Goal: Information Seeking & Learning: Compare options

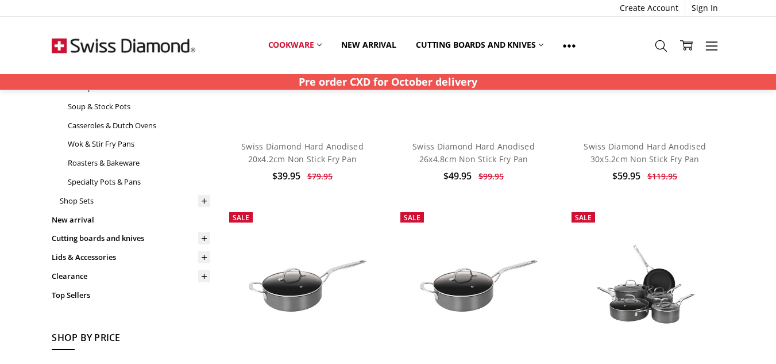
scroll to position [172, 0]
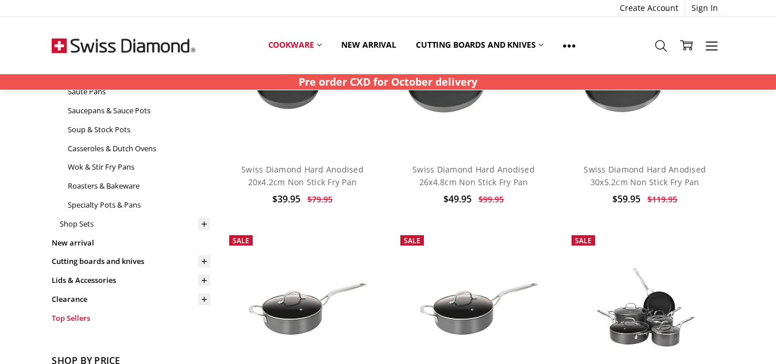
click at [86, 317] on link "Top Sellers" at bounding box center [131, 317] width 159 height 19
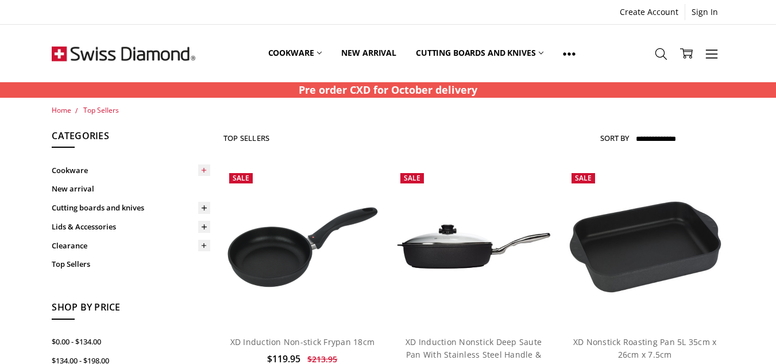
click at [203, 172] on icon at bounding box center [204, 170] width 9 height 9
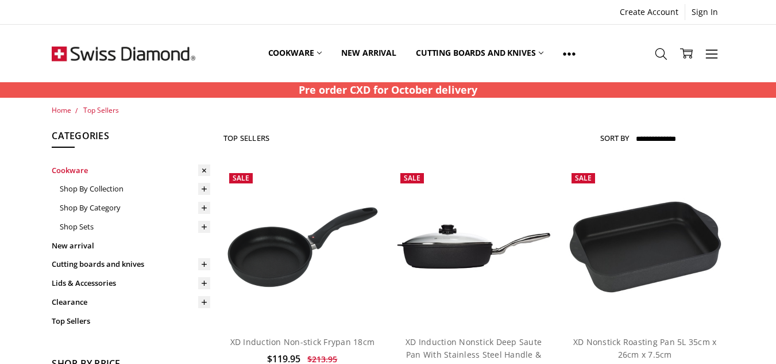
click at [63, 170] on link "Cookware" at bounding box center [131, 170] width 159 height 19
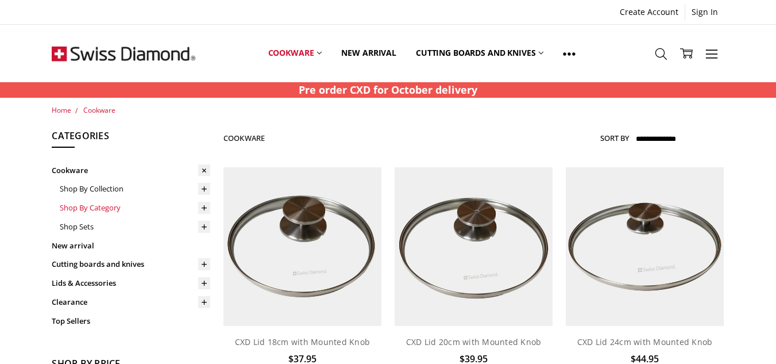
click at [88, 207] on link "Shop By Category" at bounding box center [135, 207] width 151 height 19
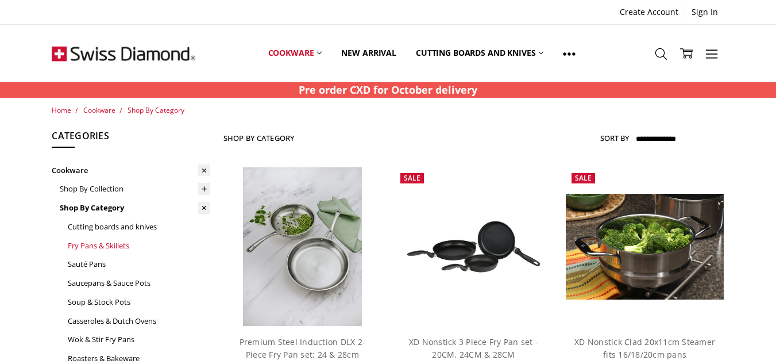
click at [100, 246] on link "Fry Pans & Skillets" at bounding box center [139, 245] width 142 height 19
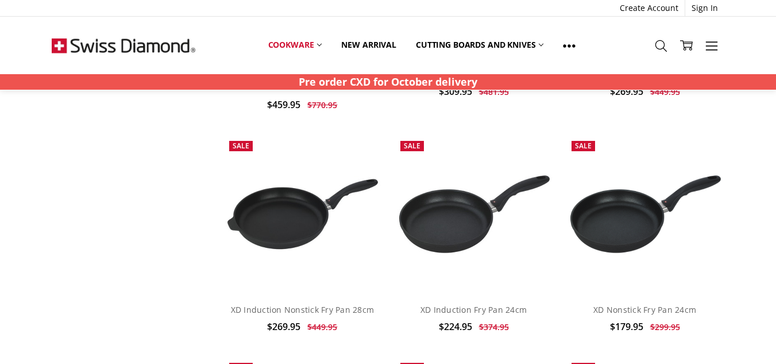
scroll to position [2298, 0]
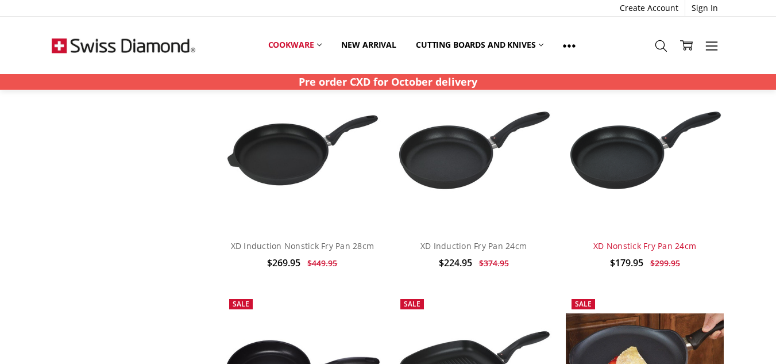
click at [629, 240] on link "XD Nonstick Fry Pan 24cm" at bounding box center [644, 245] width 103 height 11
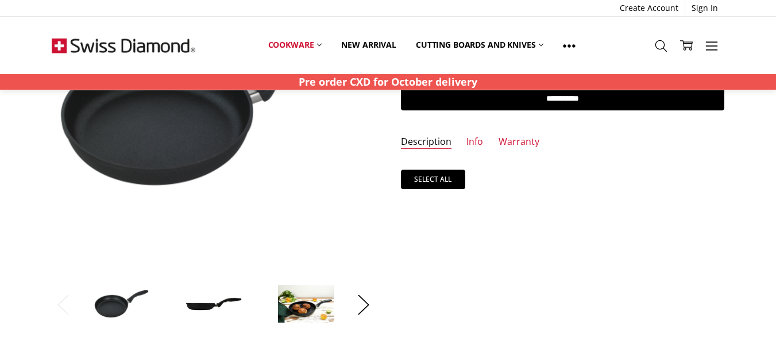
scroll to position [115, 0]
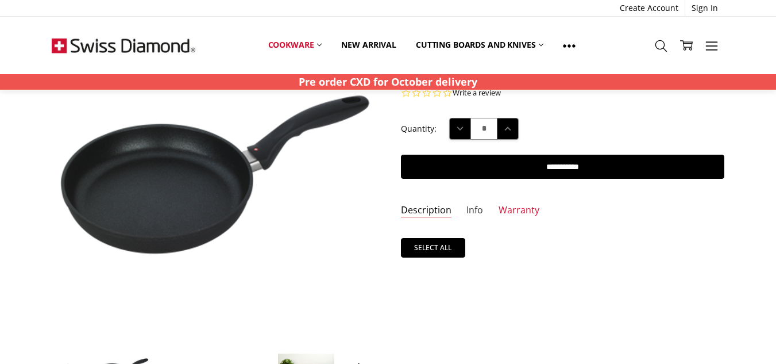
click at [472, 209] on link "Info" at bounding box center [474, 210] width 17 height 13
click at [410, 210] on link "Description" at bounding box center [426, 210] width 51 height 13
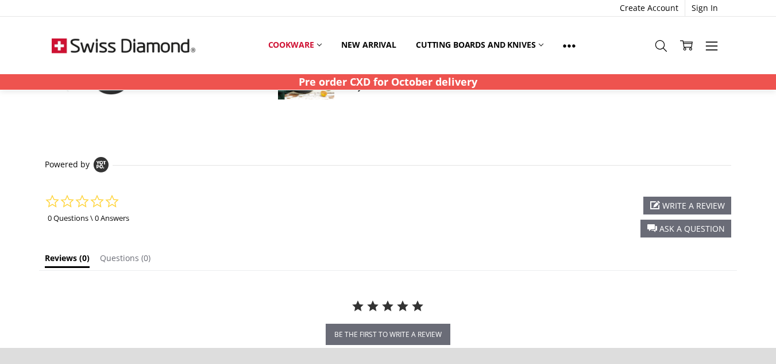
scroll to position [172, 0]
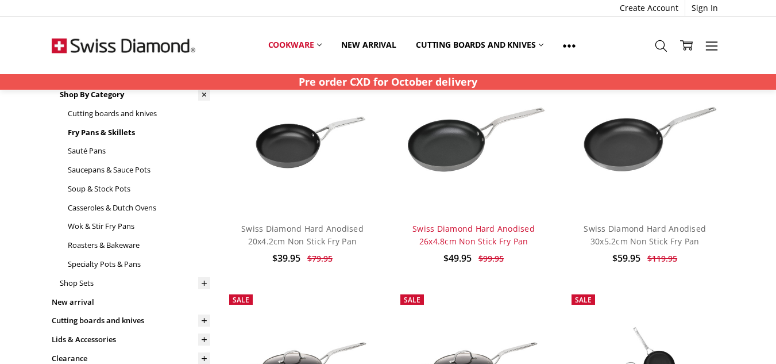
scroll to position [115, 0]
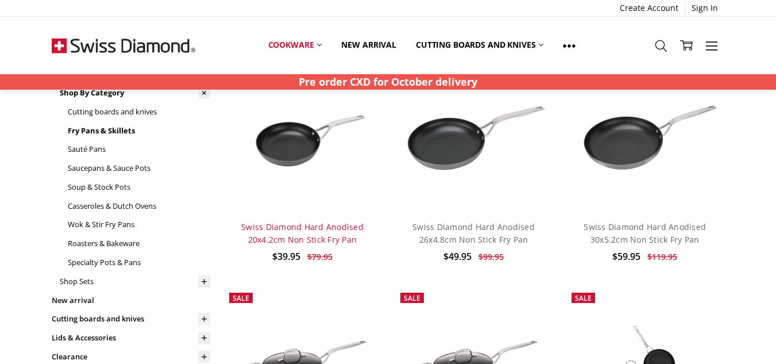
click at [328, 233] on link "Swiss Diamond Hard Anodised 20x4.2cm Non Stick Fry Pan" at bounding box center [302, 233] width 122 height 24
